Goal: Task Accomplishment & Management: Manage account settings

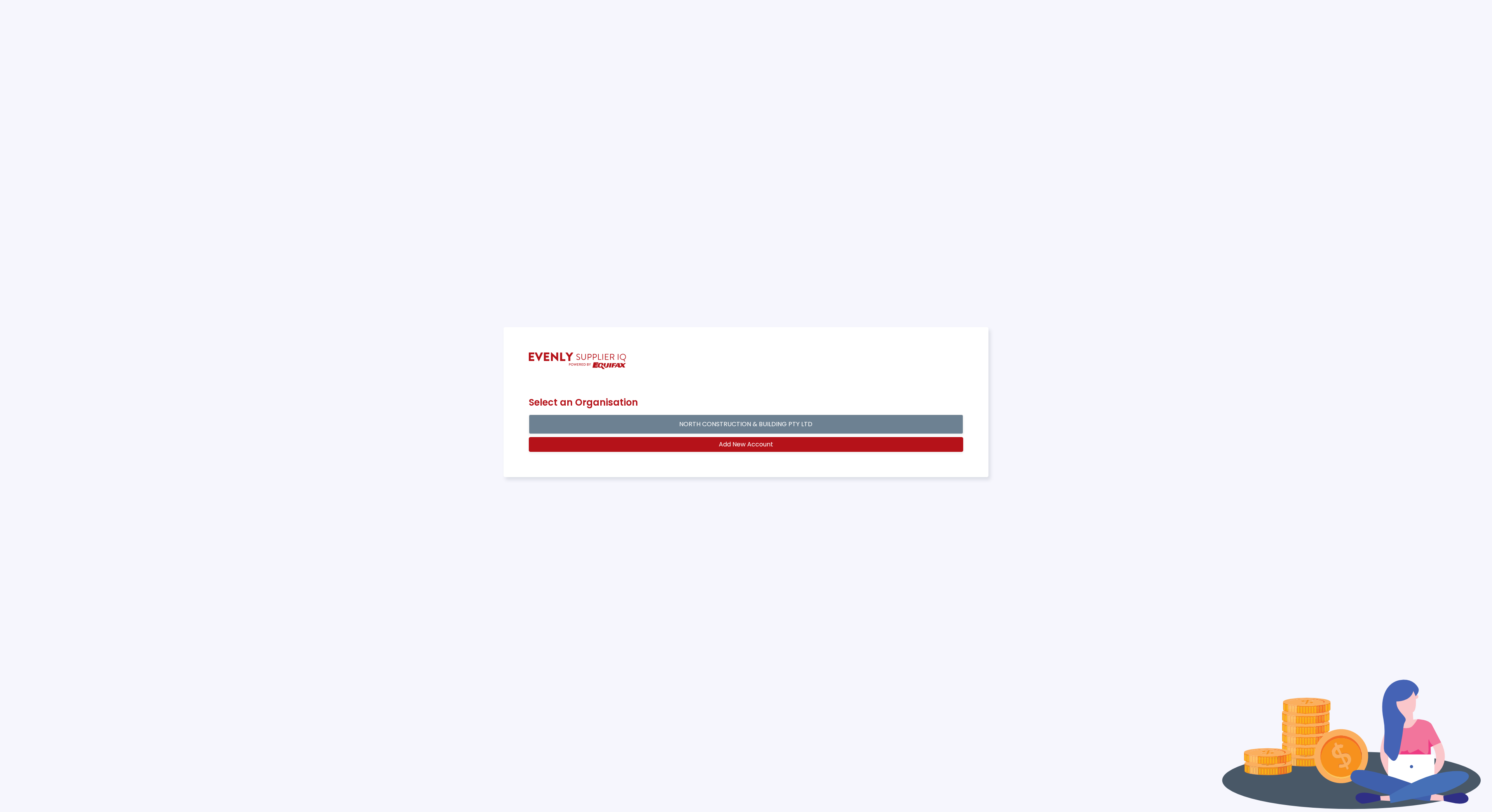
click at [816, 426] on button "NORTH CONSTRUCTION & BUILDING PTY LTD" at bounding box center [746, 425] width 435 height 20
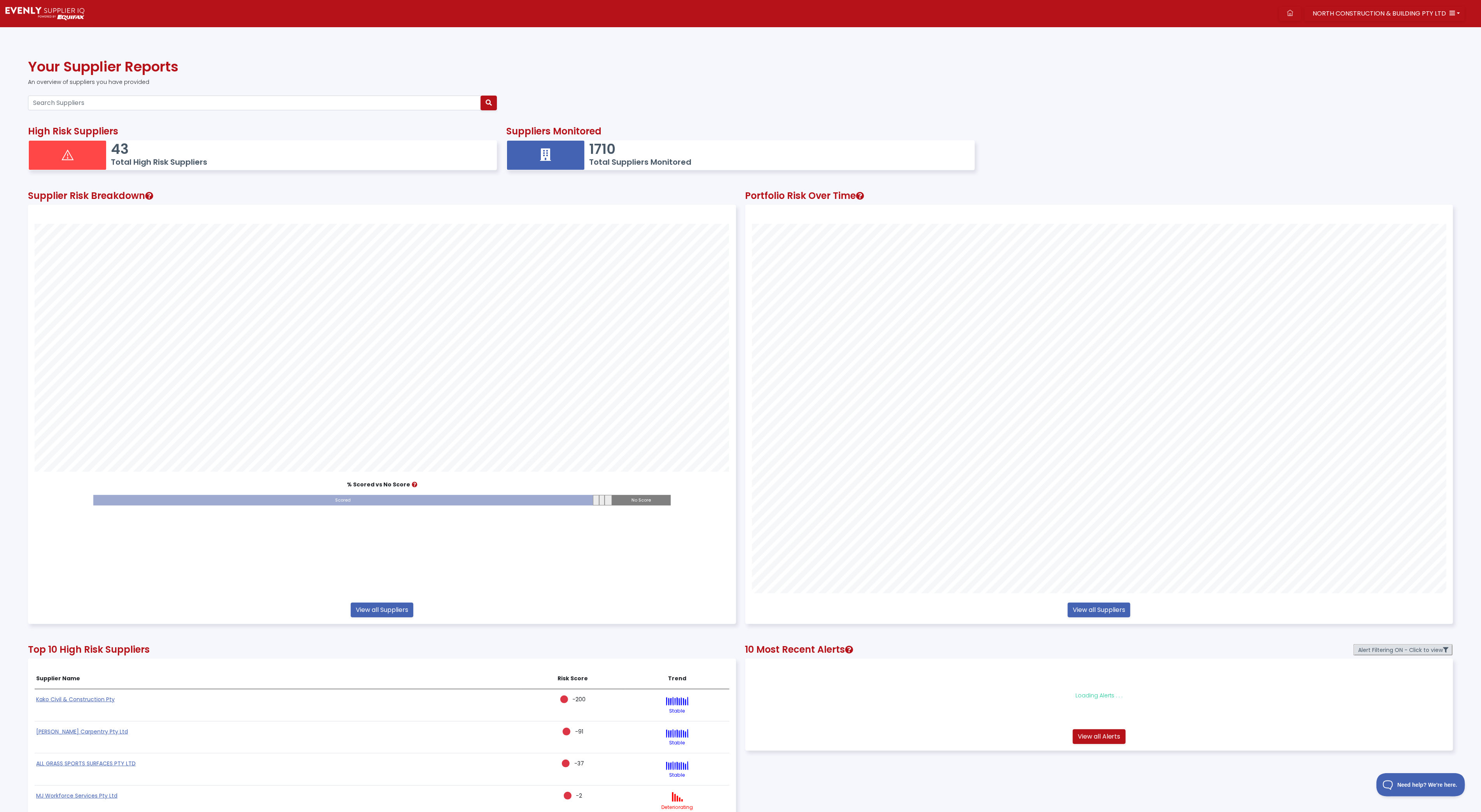
scroll to position [419, 706]
click at [490, 104] on icon "button" at bounding box center [489, 102] width 6 height 6
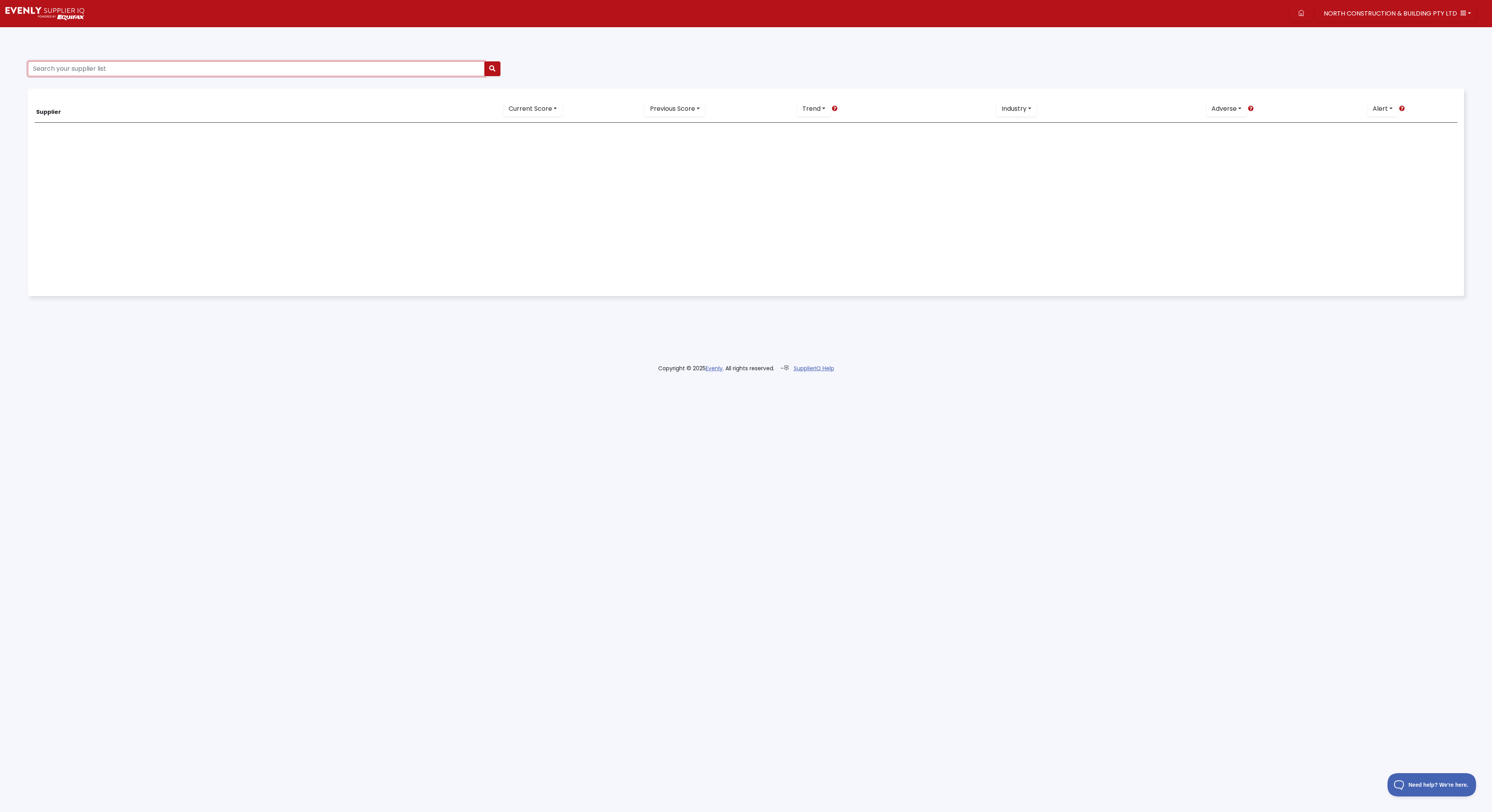
click at [111, 68] on input "Search your supplier list" at bounding box center [256, 69] width 457 height 15
paste input "88657202134"
type input "88657202134"
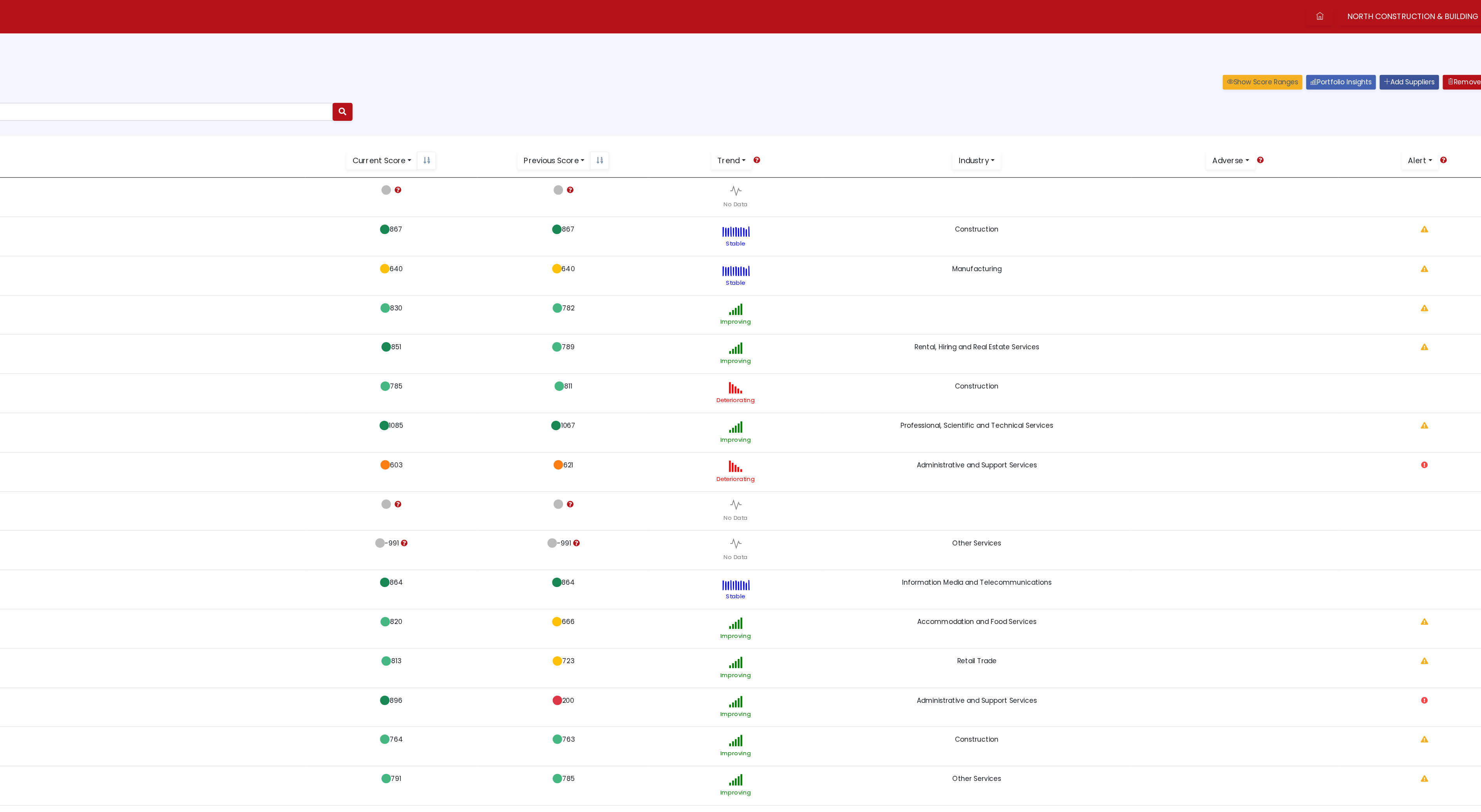
click at [1360, 66] on link "Add Suppliers" at bounding box center [1363, 68] width 49 height 12
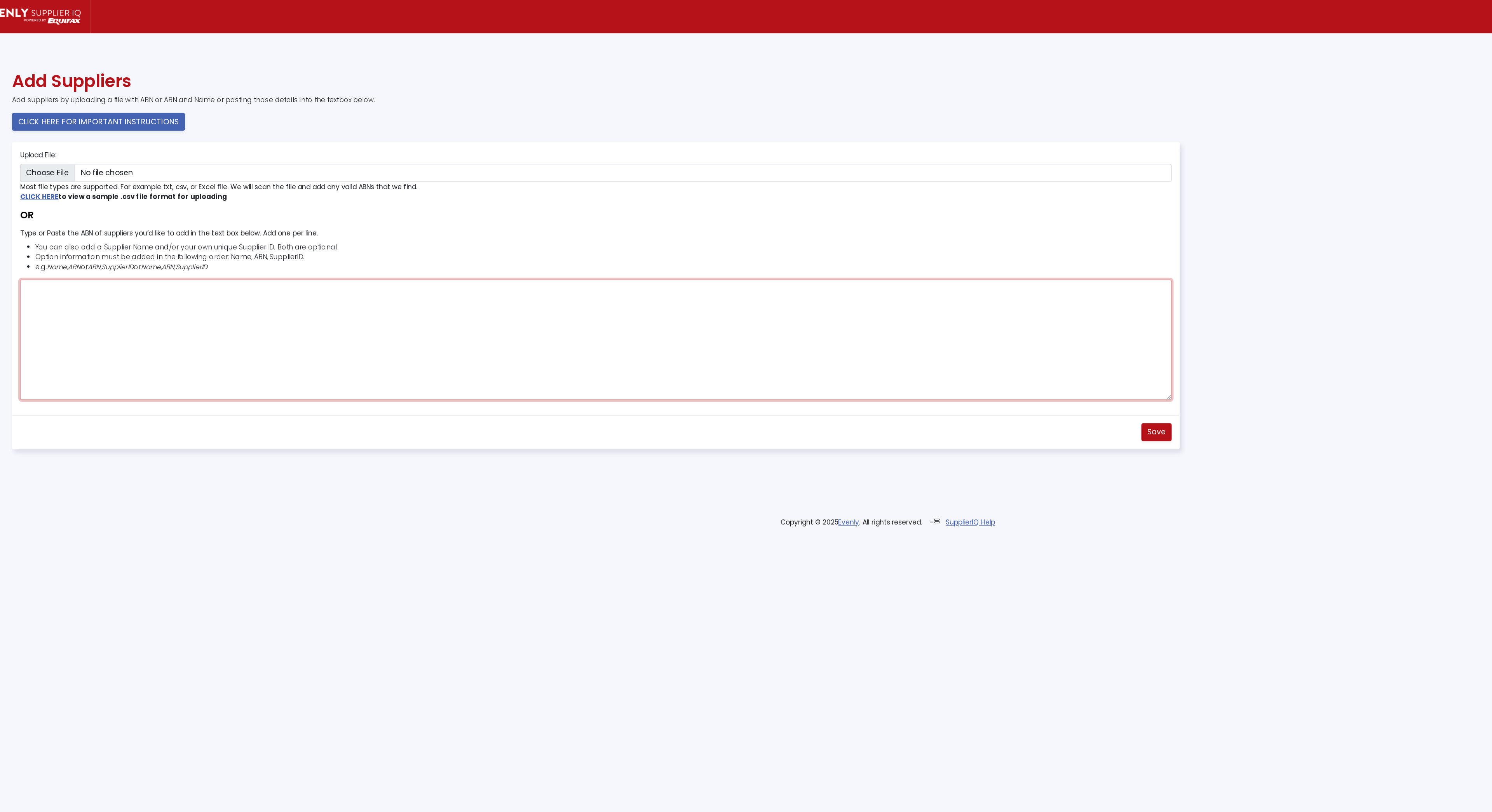
click at [142, 257] on textarea "Type or Paste the ABN of suppliers you’d like to add in the text box below. Add…" at bounding box center [507, 279] width 945 height 99
paste textarea "88657202134"
type textarea "88657202134"
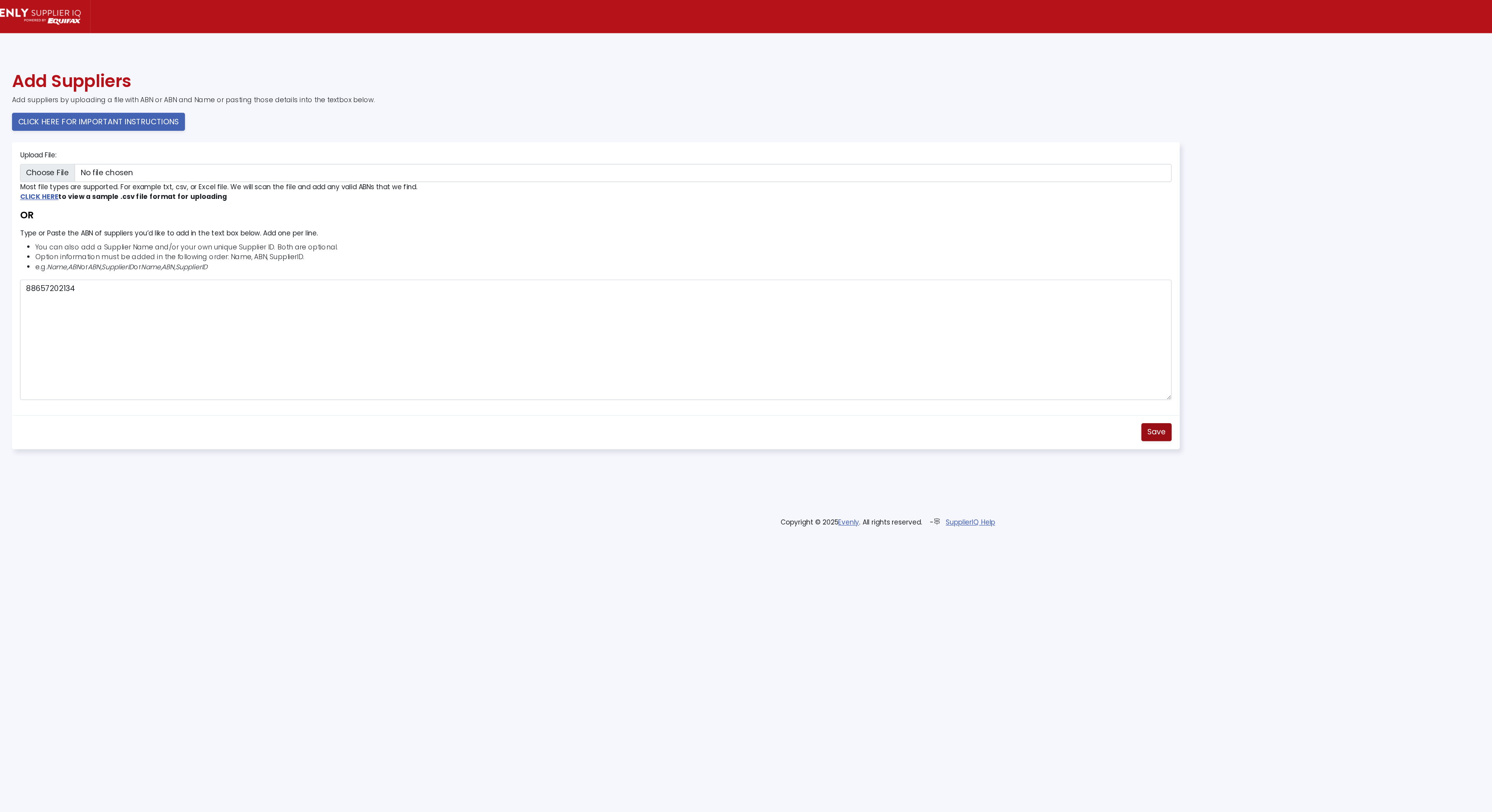
click at [967, 359] on span "Save" at bounding box center [967, 354] width 15 height 9
click at [38, 7] on img at bounding box center [45, 13] width 79 height 13
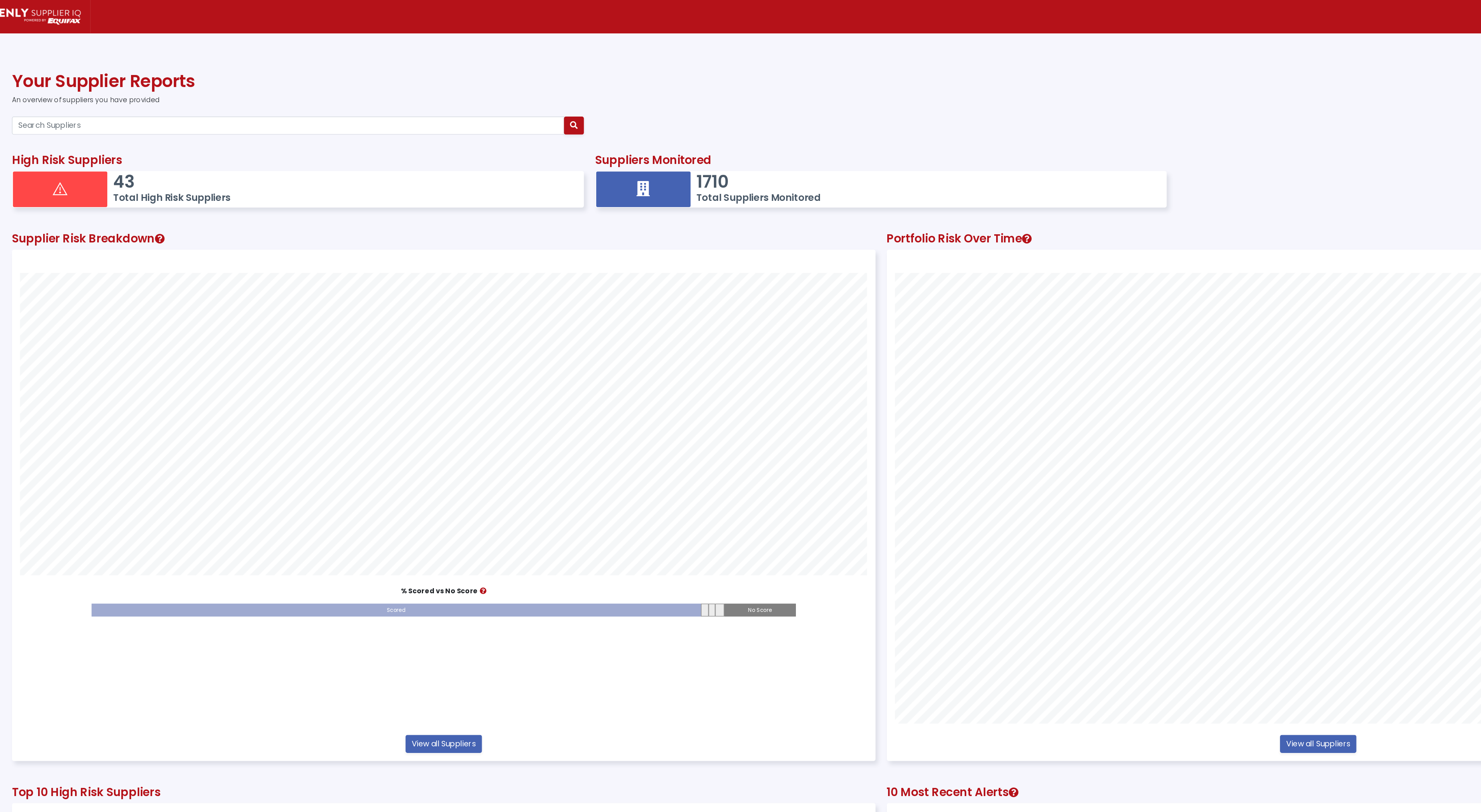
scroll to position [419, 706]
click at [90, 105] on input "Search Suppliers" at bounding box center [254, 103] width 453 height 15
paste input "88657202134"
type input "88657202134"
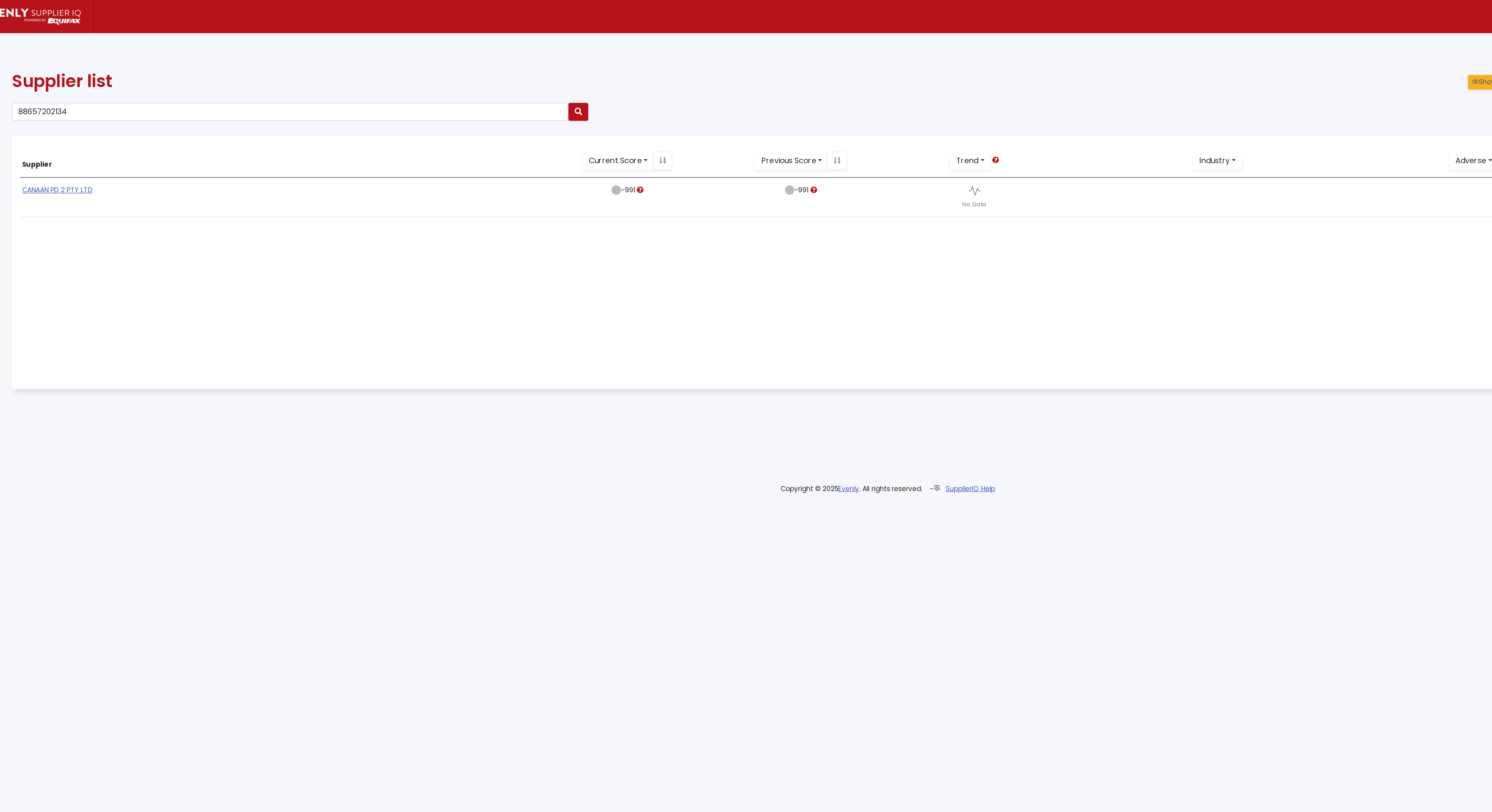
click at [59, 155] on link "CANAAN PD 2 PTY LTD" at bounding box center [65, 155] width 58 height 8
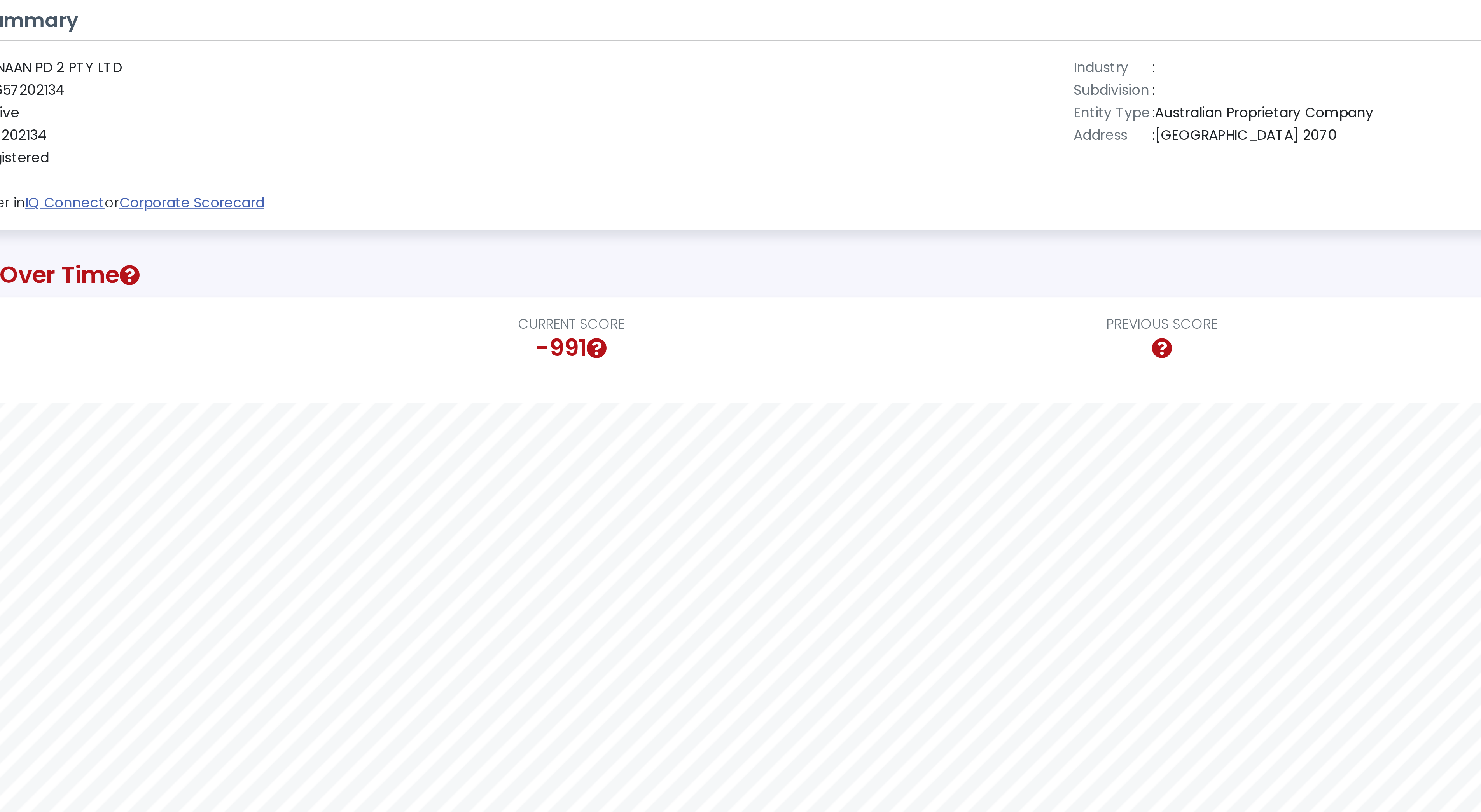
scroll to position [9, 0]
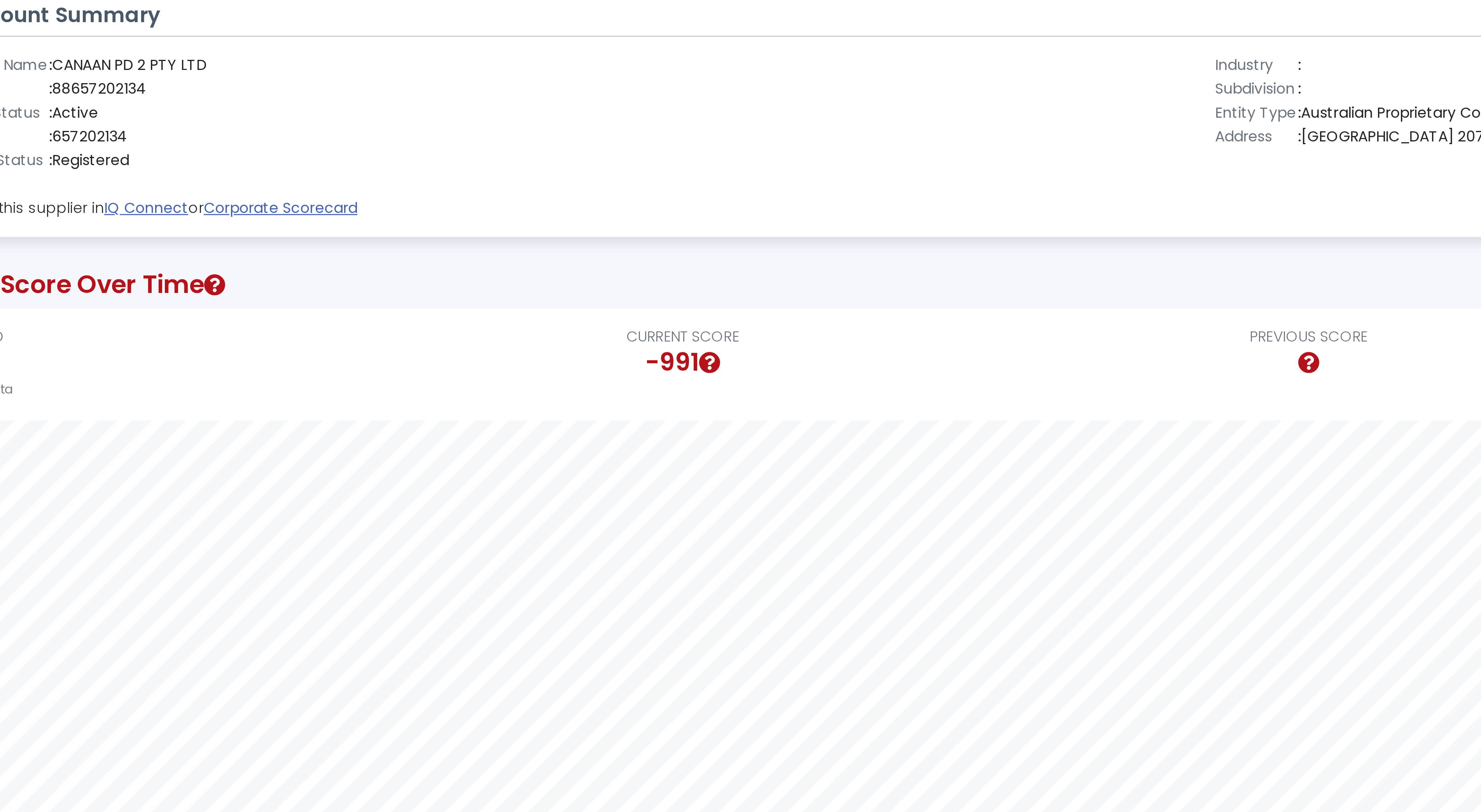
click at [109, 171] on strong "IQ Connect" at bounding box center [109, 172] width 31 height 8
